Goal: Complete application form: Complete application form

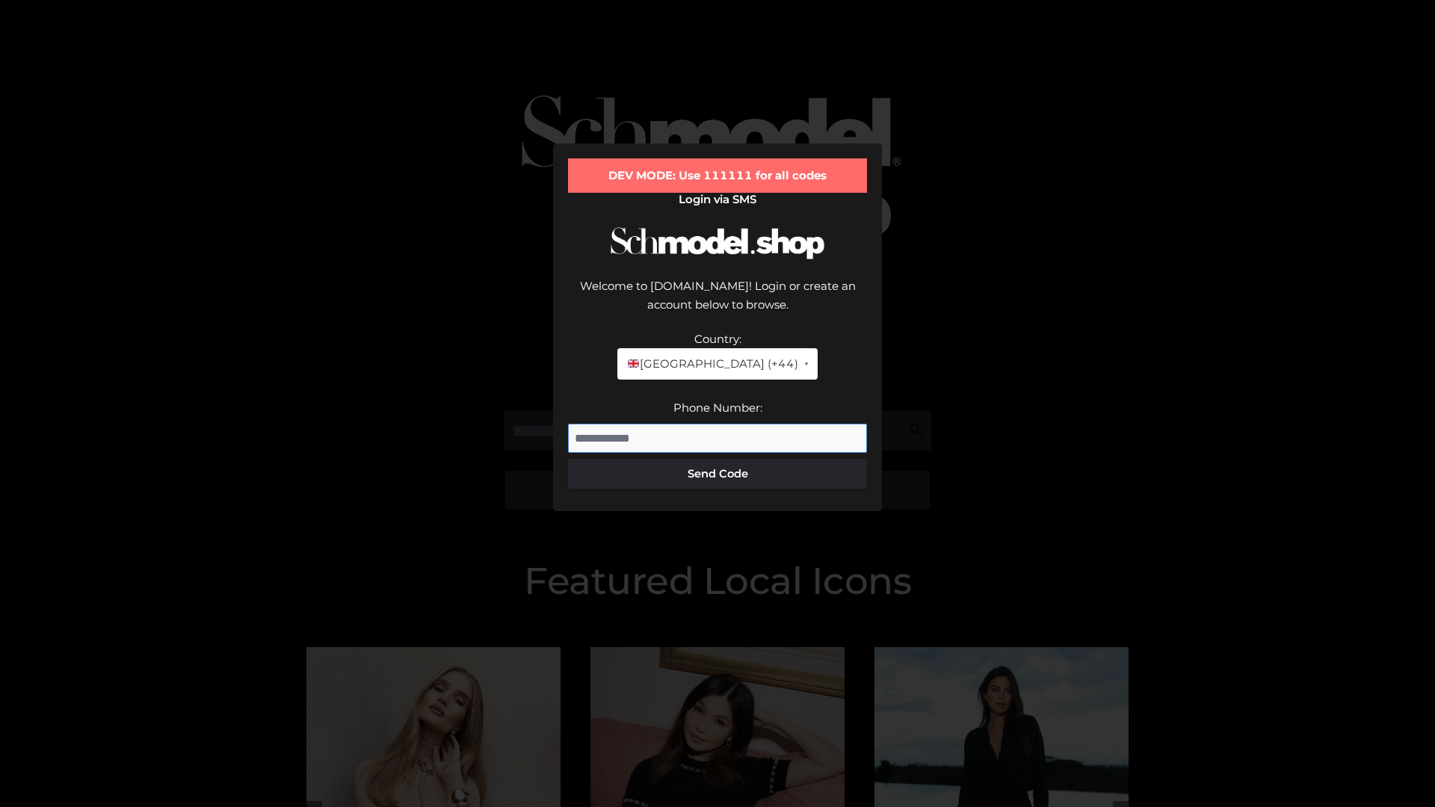
click at [718, 424] on input "Phone Number:" at bounding box center [717, 439] width 299 height 30
type input "**********"
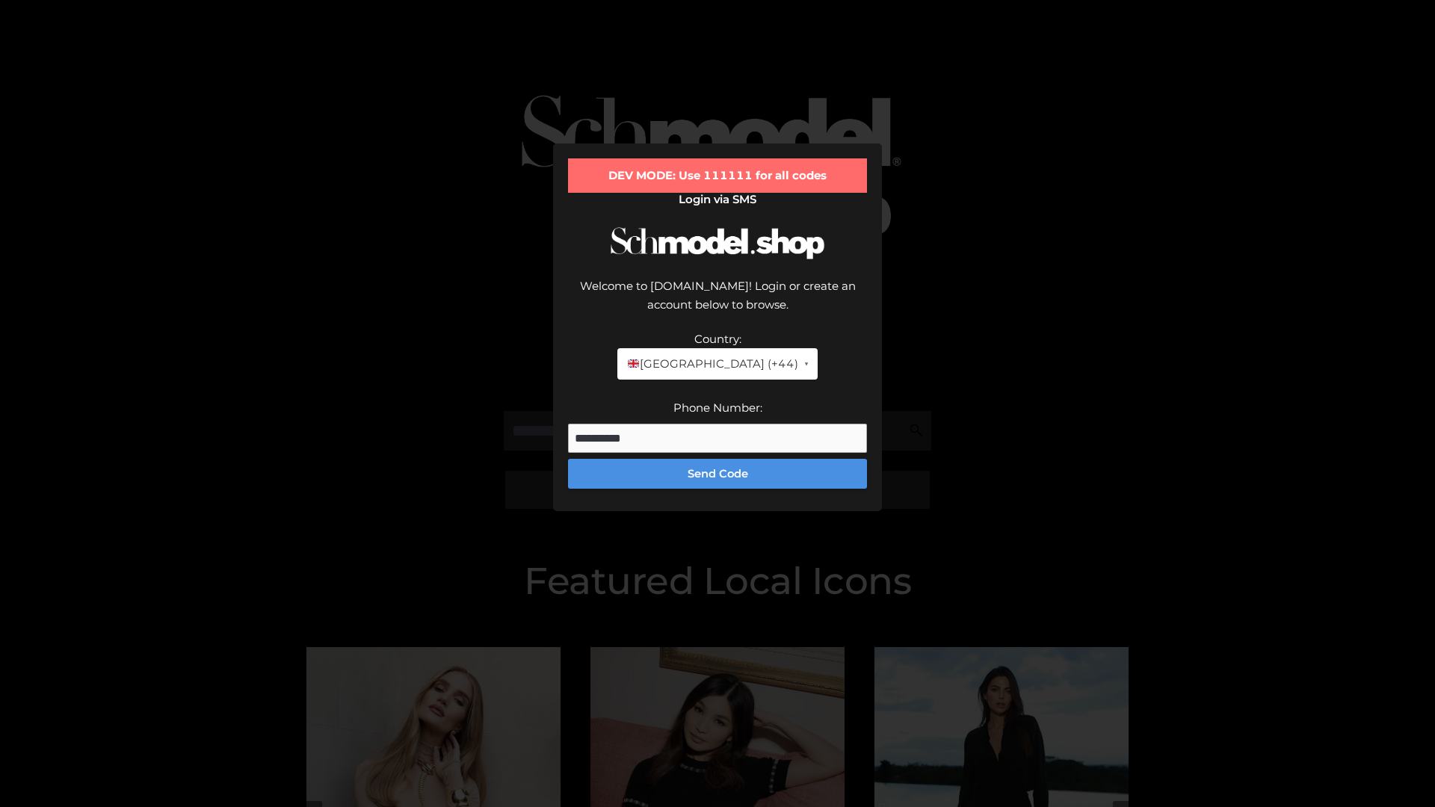
click at [718, 459] on button "Send Code" at bounding box center [717, 474] width 299 height 30
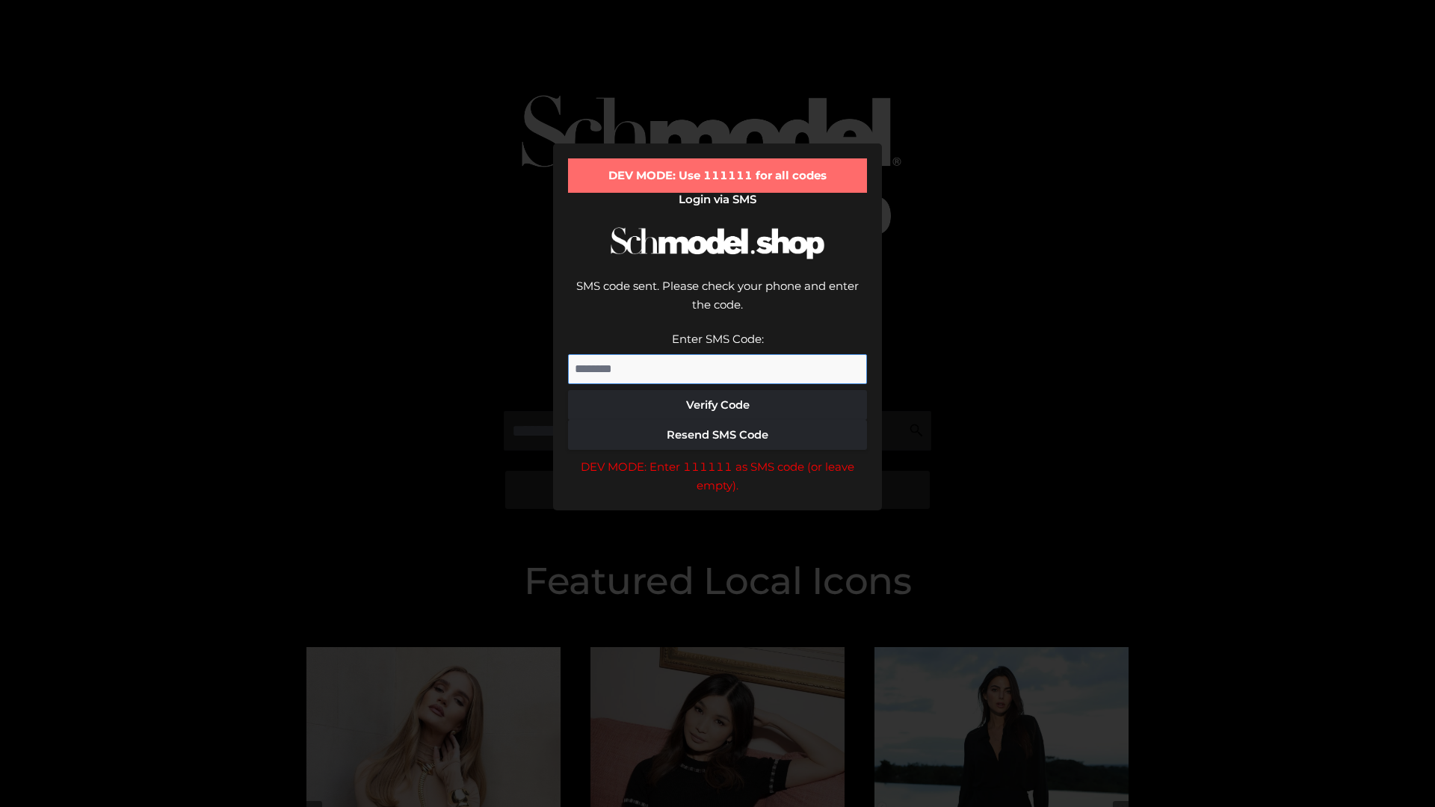
click at [718, 354] on input "Enter SMS Code:" at bounding box center [717, 369] width 299 height 30
type input "******"
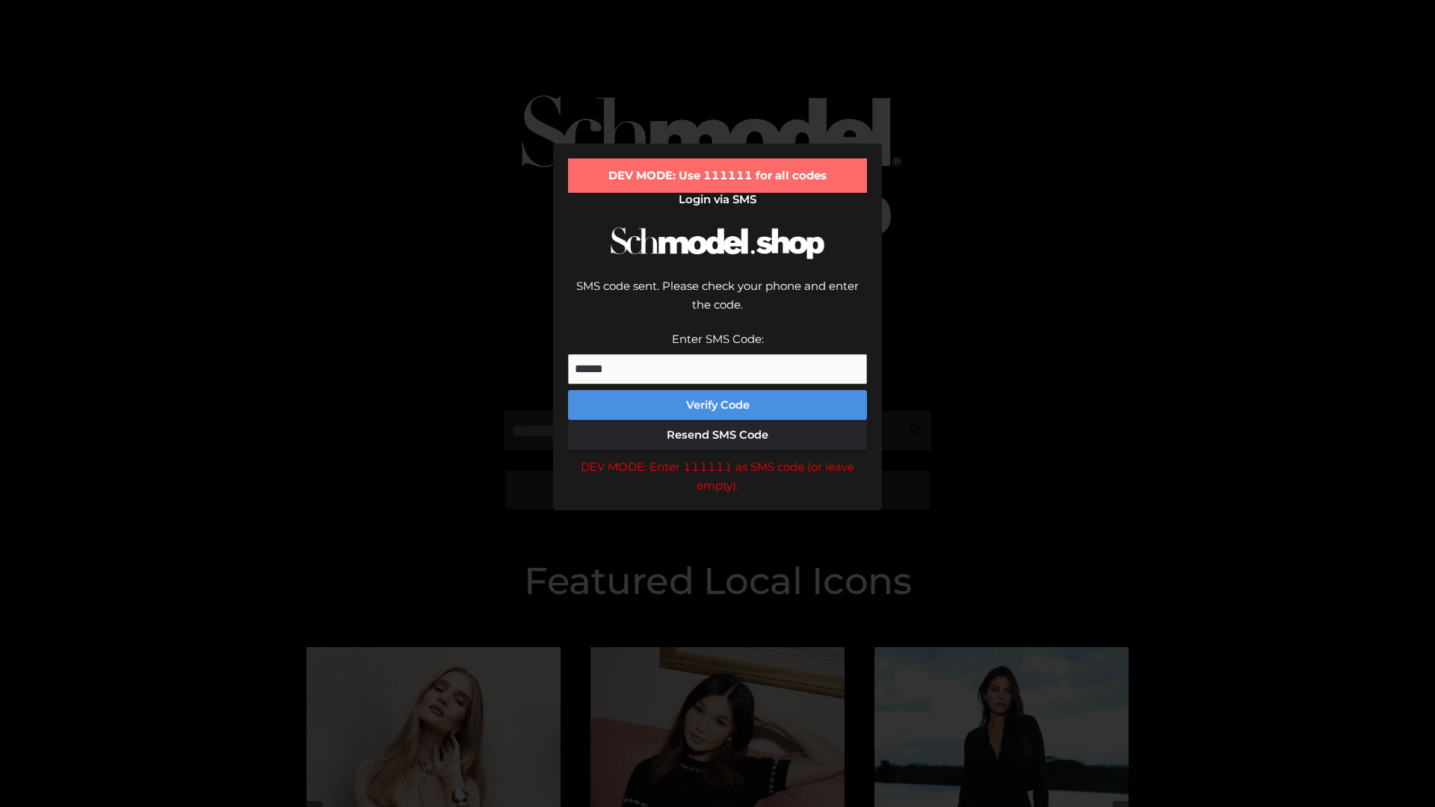
click at [718, 390] on button "Verify Code" at bounding box center [717, 405] width 299 height 30
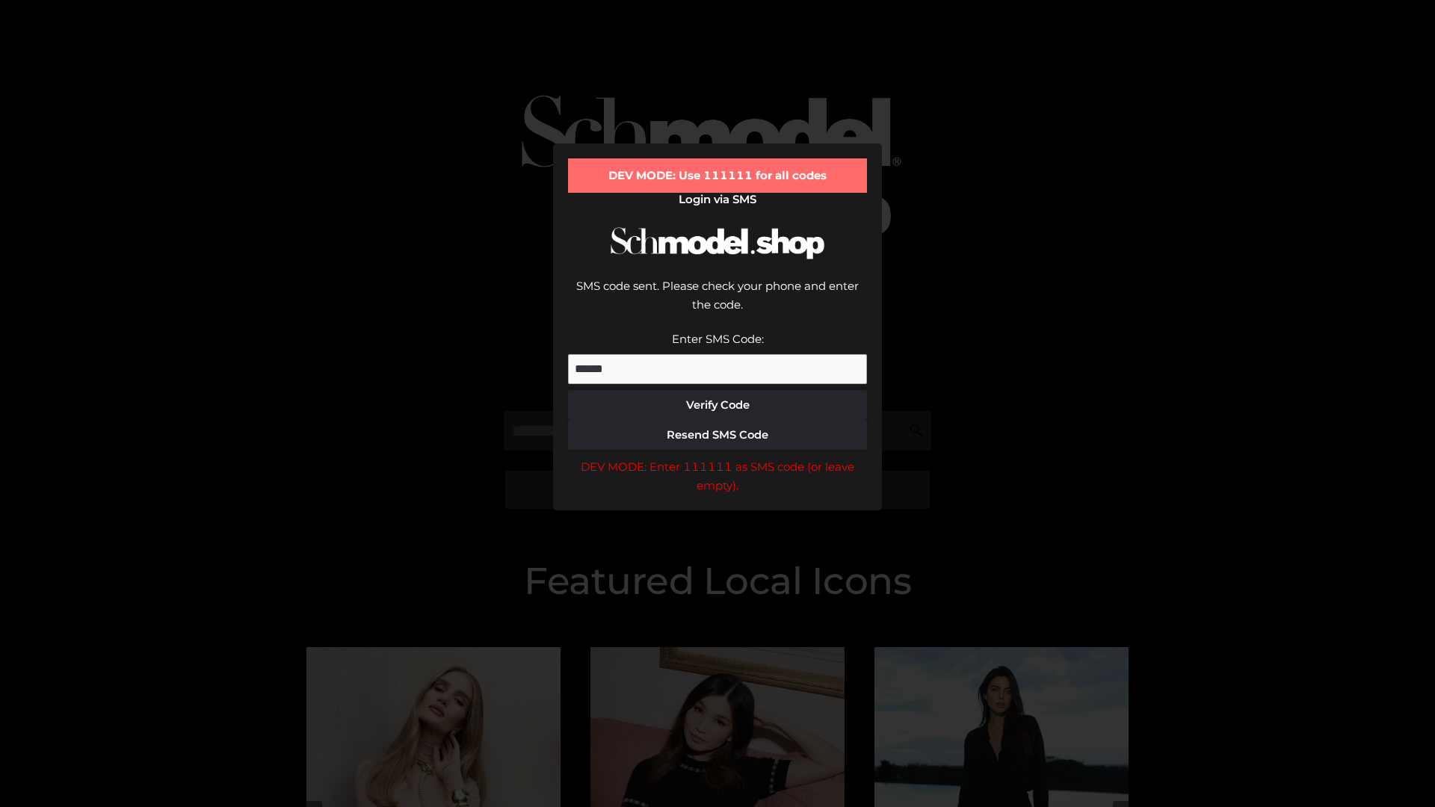
click at [718, 458] on div "DEV MODE: Enter 111111 as SMS code (or leave empty)." at bounding box center [717, 477] width 299 height 38
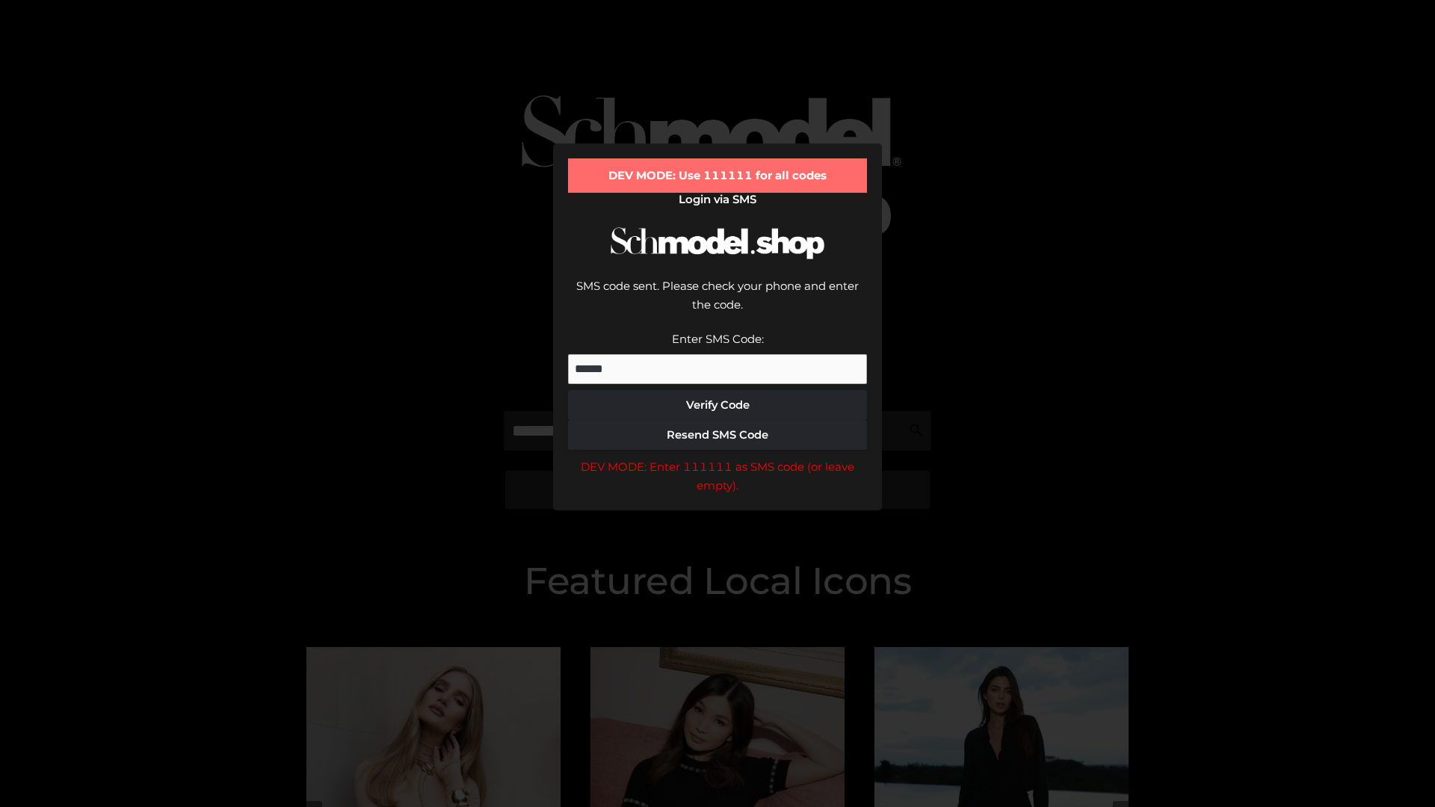
click at [718, 458] on div "DEV MODE: Enter 111111 as SMS code (or leave empty)." at bounding box center [717, 477] width 299 height 38
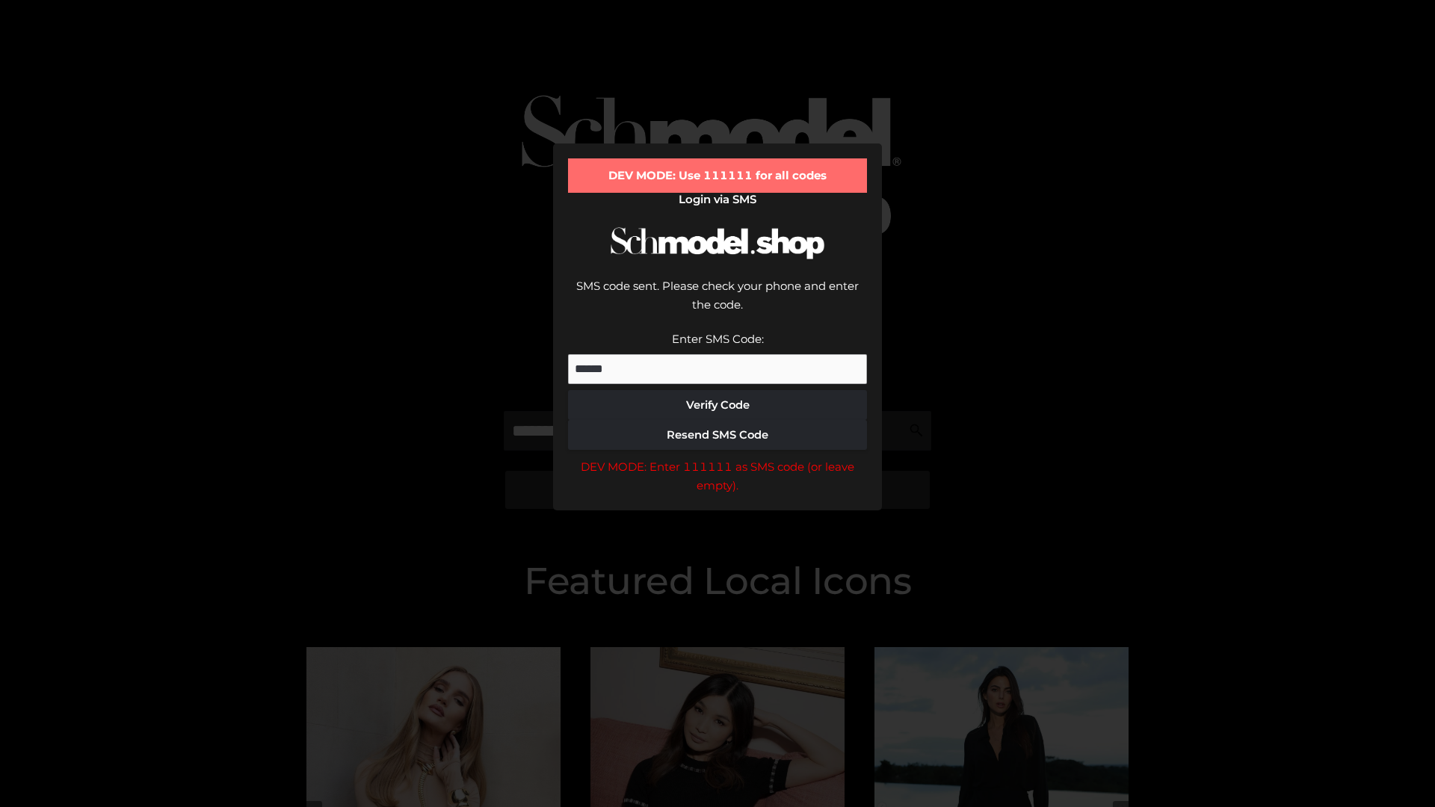
click at [718, 458] on div "DEV MODE: Enter 111111 as SMS code (or leave empty)." at bounding box center [717, 477] width 299 height 38
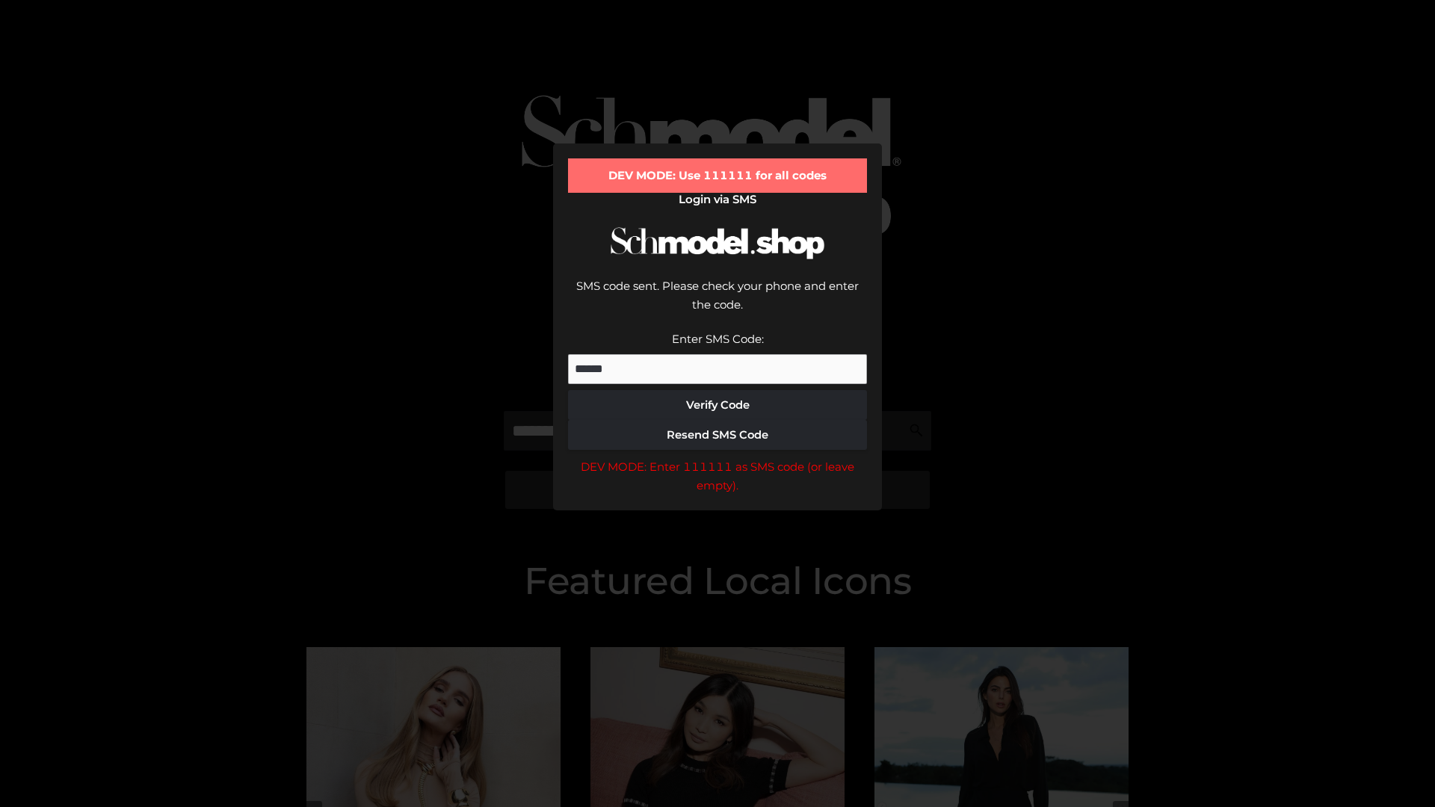
click at [718, 458] on div "DEV MODE: Enter 111111 as SMS code (or leave empty)." at bounding box center [717, 477] width 299 height 38
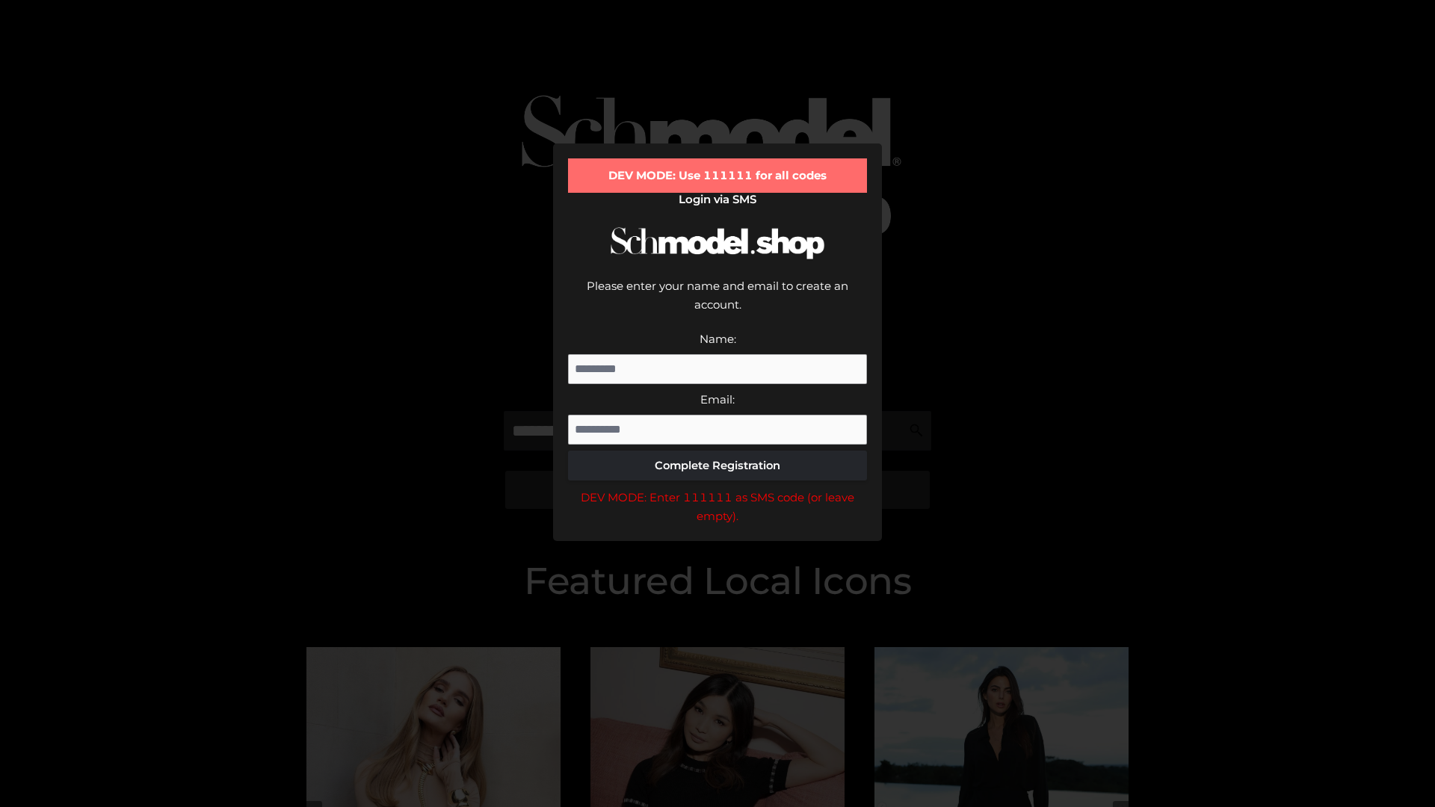
click at [718, 488] on div "DEV MODE: Enter 111111 as SMS code (or leave empty)." at bounding box center [717, 507] width 299 height 38
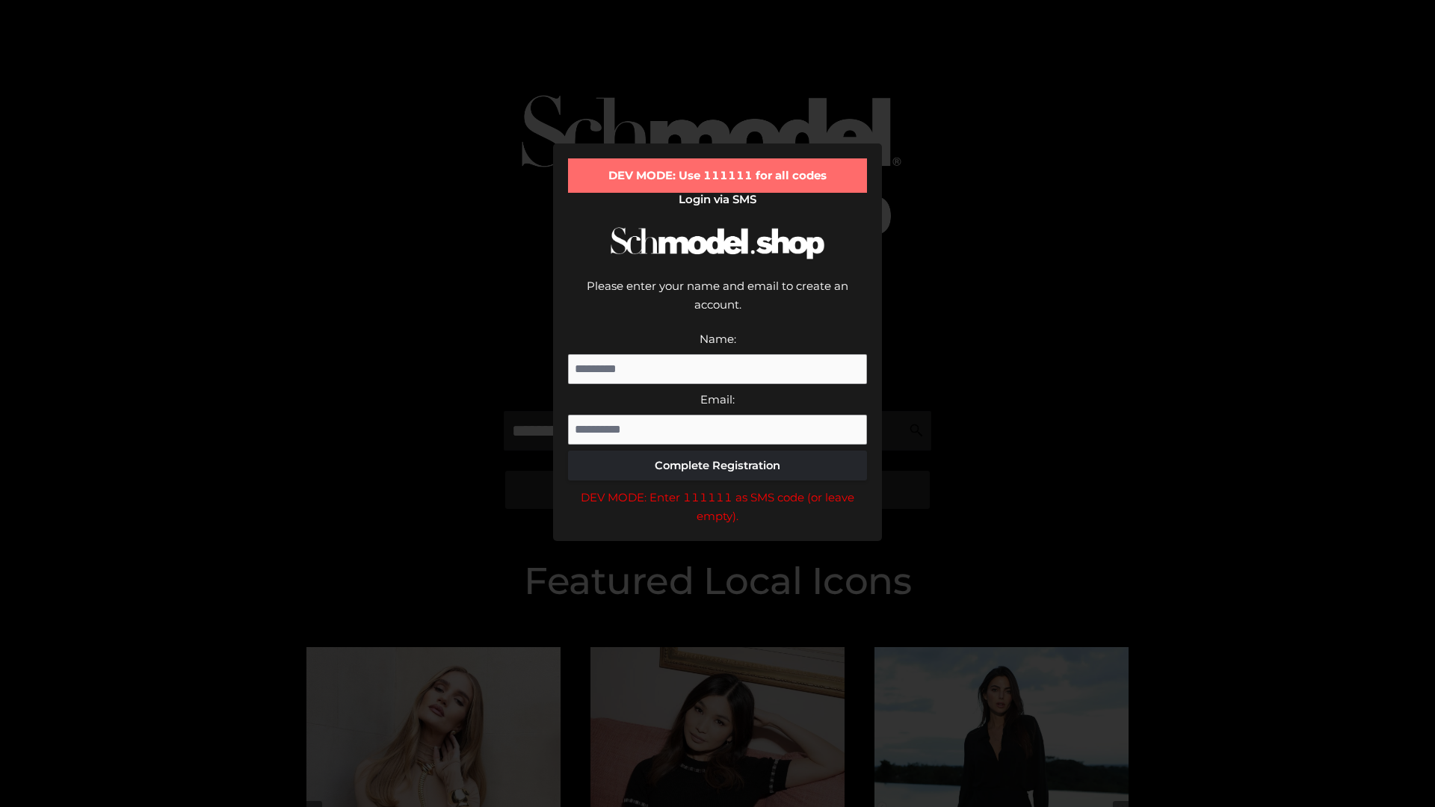
click at [718, 488] on div "DEV MODE: Enter 111111 as SMS code (or leave empty)." at bounding box center [717, 507] width 299 height 38
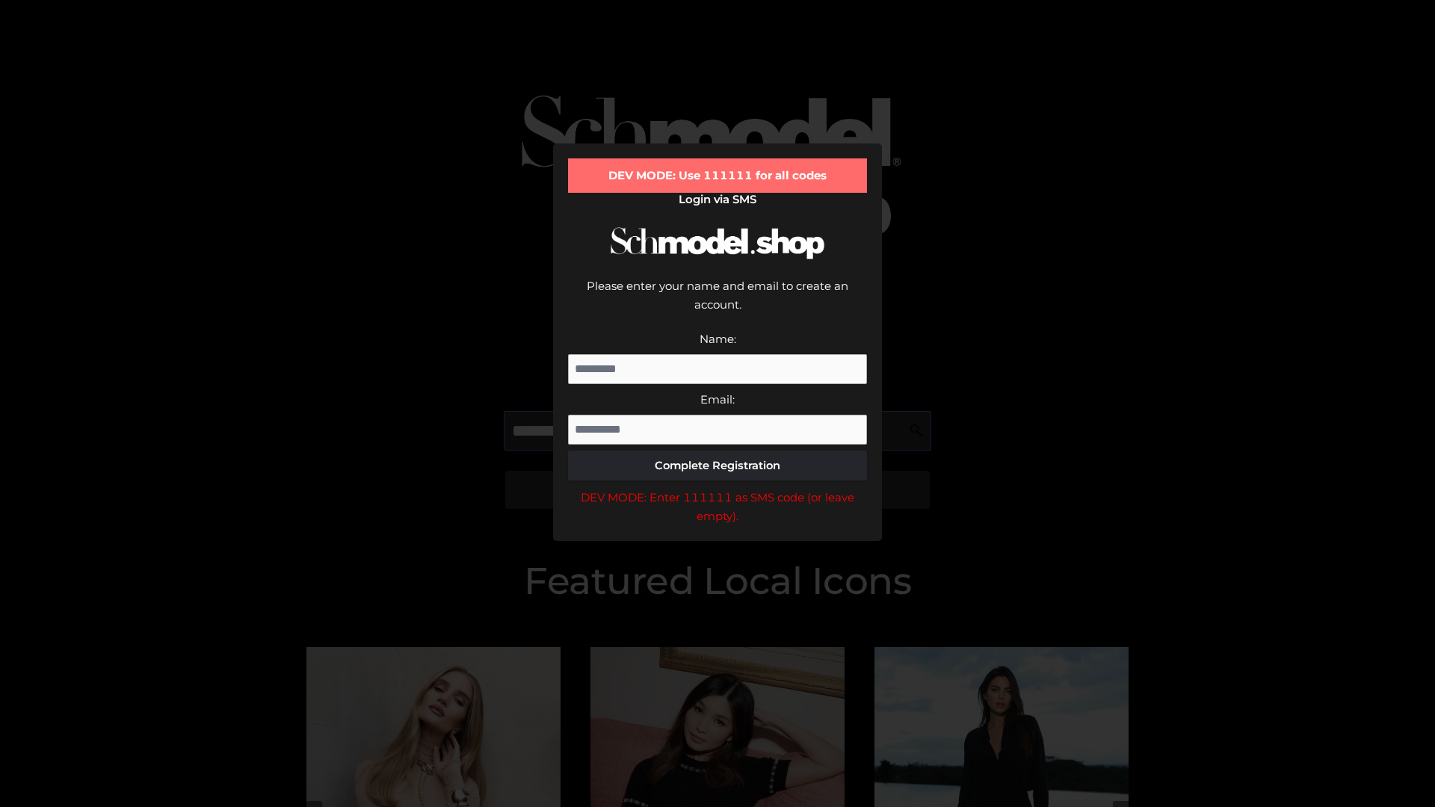
scroll to position [0, 37]
click at [718, 488] on div "DEV MODE: Enter 111111 as SMS code (or leave empty)." at bounding box center [717, 507] width 299 height 38
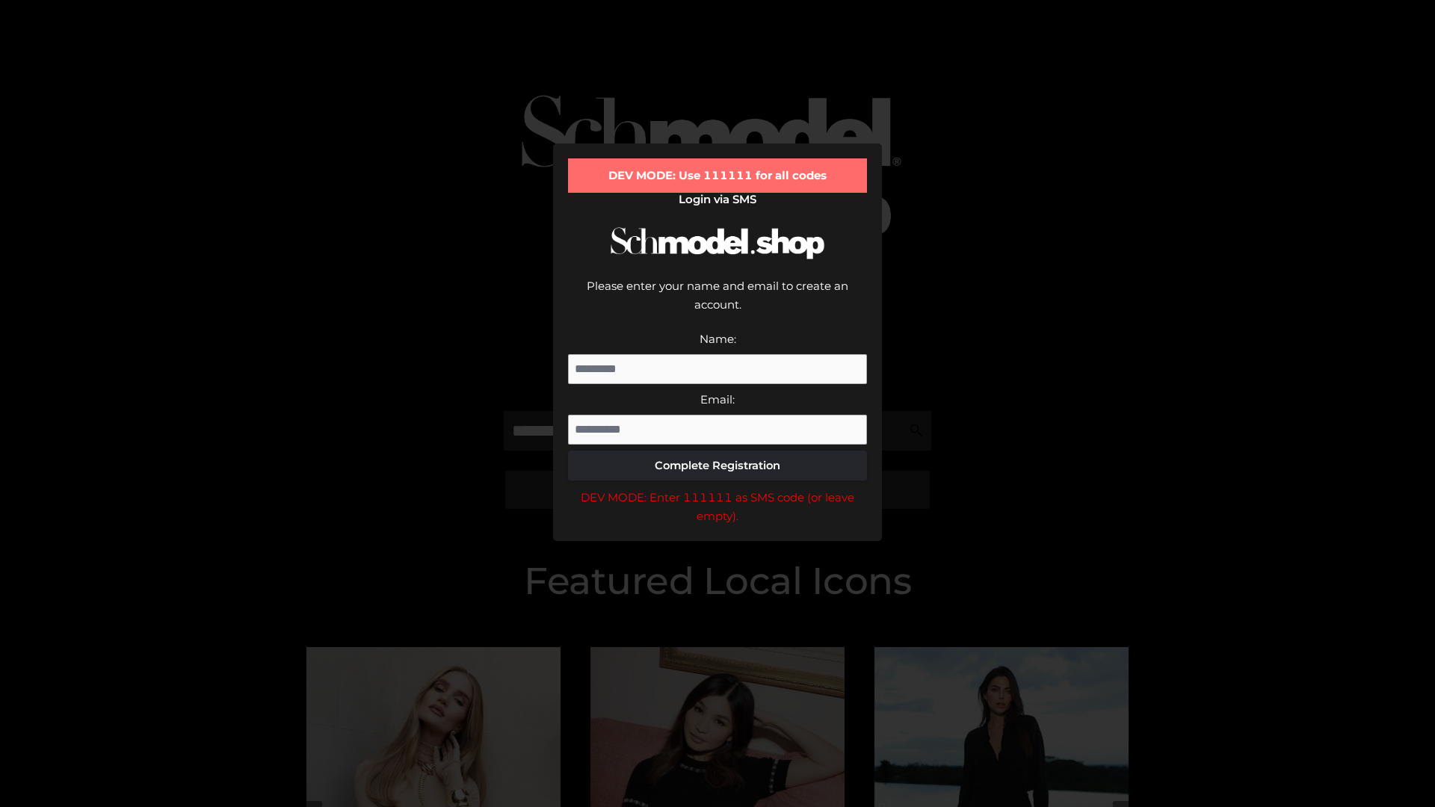
click at [718, 488] on div "DEV MODE: Enter 111111 as SMS code (or leave empty)." at bounding box center [717, 507] width 299 height 38
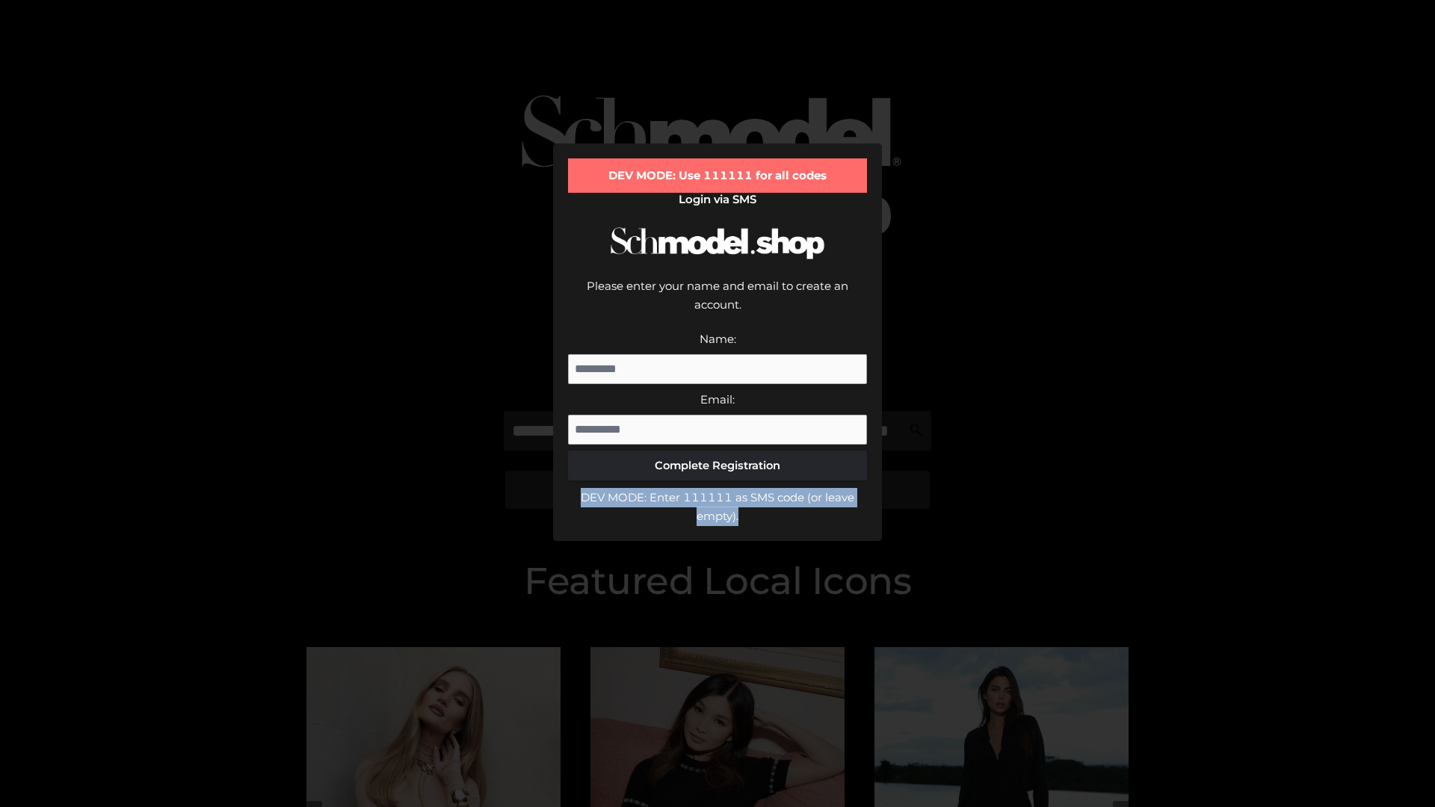
scroll to position [0, 0]
type input "**********"
